Goal: Task Accomplishment & Management: Complete application form

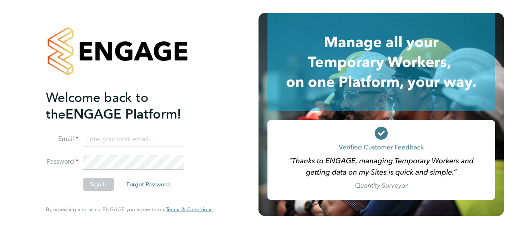
type input "[PERSON_NAME][EMAIL_ADDRESS][DOMAIN_NAME]"
click at [100, 189] on button "Sign In" at bounding box center [98, 184] width 31 height 13
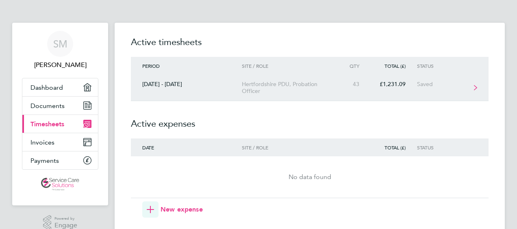
click at [294, 89] on div "Hertfordshire PDU, Probation Officer" at bounding box center [288, 88] width 93 height 14
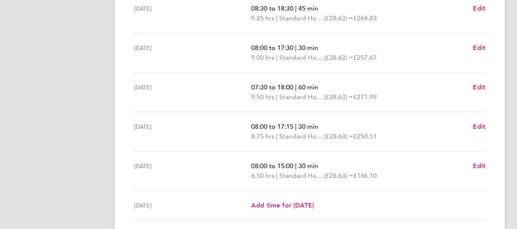
scroll to position [284, 0]
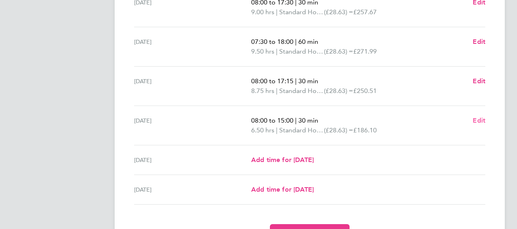
drag, startPoint x: 480, startPoint y: 120, endPoint x: 451, endPoint y: 126, distance: 30.3
click at [480, 120] on span "Edit" at bounding box center [479, 121] width 13 height 8
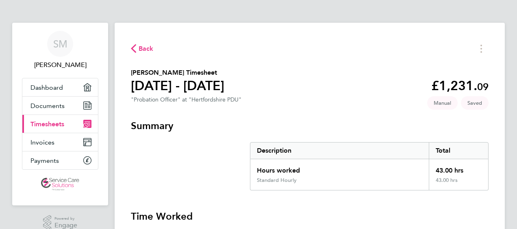
select select "30"
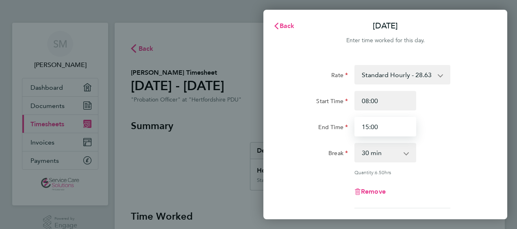
drag, startPoint x: 380, startPoint y: 128, endPoint x: 346, endPoint y: 131, distance: 34.7
click at [346, 131] on div "End Time 15:00" at bounding box center [385, 127] width 205 height 20
type input "16:30"
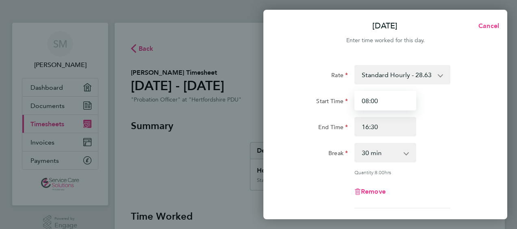
drag, startPoint x: 390, startPoint y: 98, endPoint x: 340, endPoint y: 95, distance: 50.8
click at [340, 95] on div "Start Time 08:00" at bounding box center [385, 101] width 205 height 20
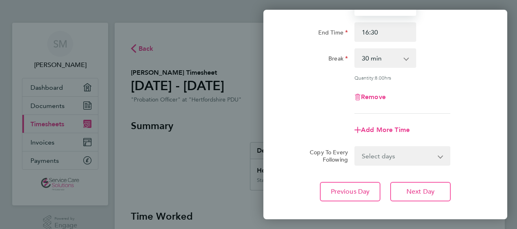
scroll to position [138, 0]
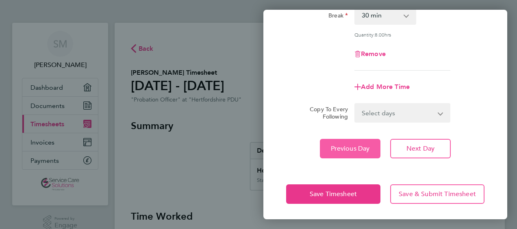
type input "09:00"
click at [331, 145] on span "Previous Day" at bounding box center [350, 149] width 39 height 8
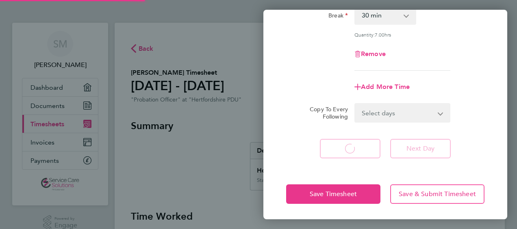
select select "30"
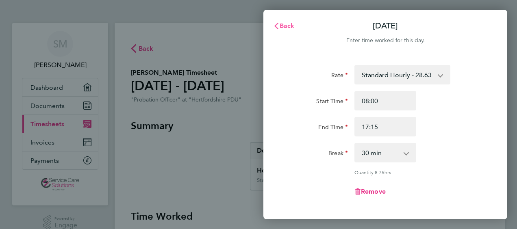
click at [285, 23] on span "Back" at bounding box center [287, 26] width 15 height 8
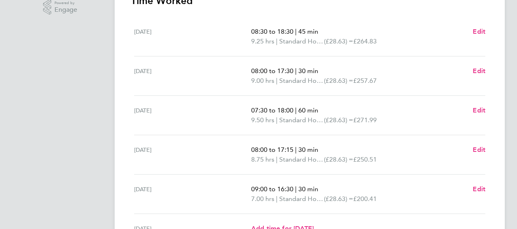
scroll to position [203, 0]
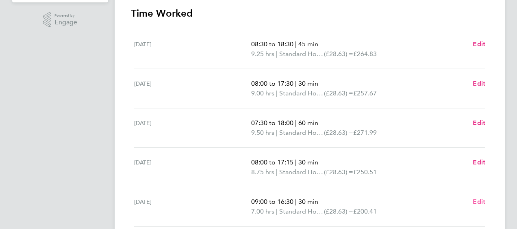
click at [479, 200] on span "Edit" at bounding box center [479, 202] width 13 height 8
select select "30"
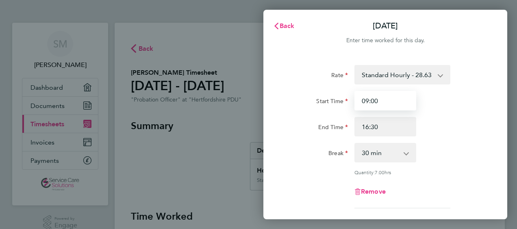
click at [383, 104] on input "09:00" at bounding box center [385, 101] width 62 height 20
type input "0"
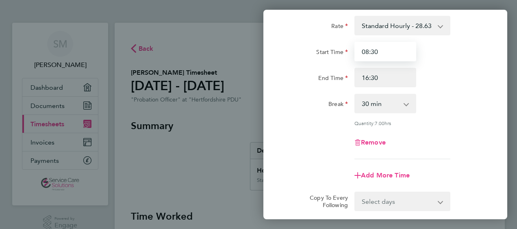
scroll to position [138, 0]
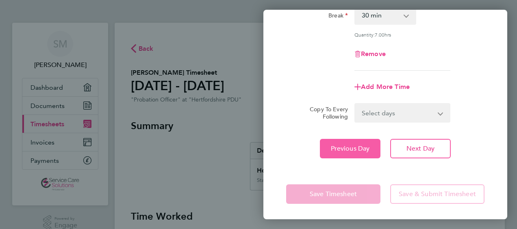
type input "08:30"
click at [337, 146] on span "Previous Day" at bounding box center [350, 149] width 39 height 8
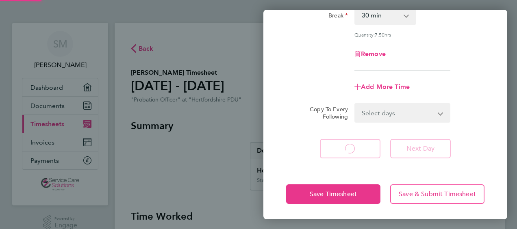
select select "30"
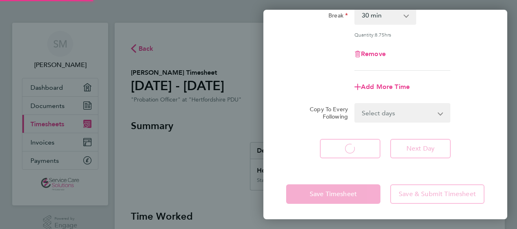
select select "30"
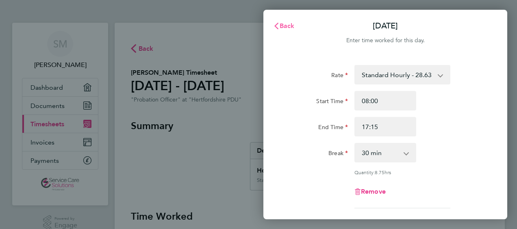
click at [288, 24] on span "Back" at bounding box center [287, 26] width 15 height 8
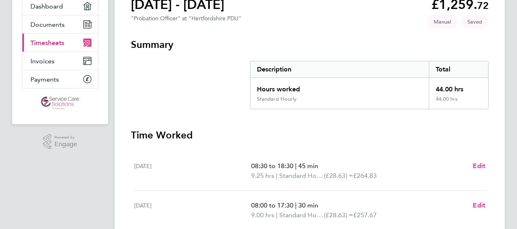
scroll to position [163, 0]
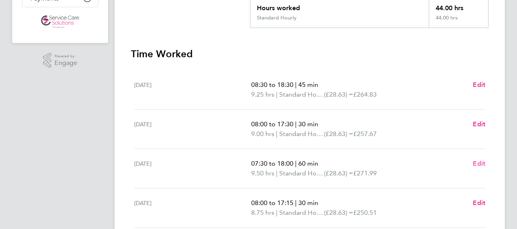
click at [481, 163] on span "Edit" at bounding box center [479, 164] width 13 height 8
select select "60"
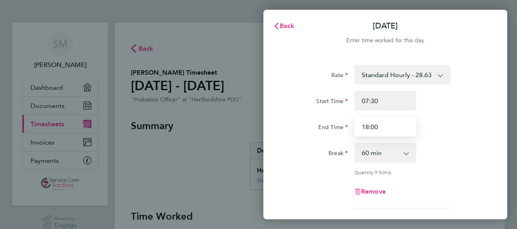
drag, startPoint x: 383, startPoint y: 129, endPoint x: 330, endPoint y: 119, distance: 54.3
click at [330, 119] on div "End Time 18:00" at bounding box center [385, 127] width 205 height 20
type input "17:30"
click at [325, 119] on div "End Time" at bounding box center [317, 125] width 62 height 16
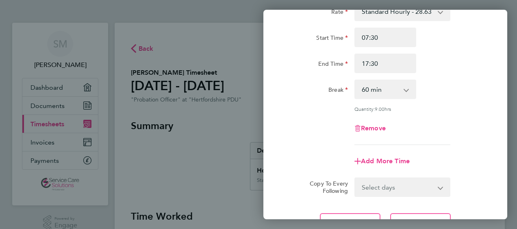
scroll to position [122, 0]
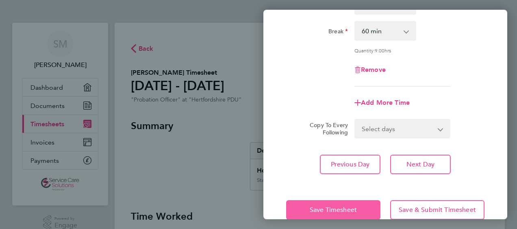
click at [325, 208] on span "Save Timesheet" at bounding box center [333, 210] width 47 height 8
